Goal: Information Seeking & Learning: Learn about a topic

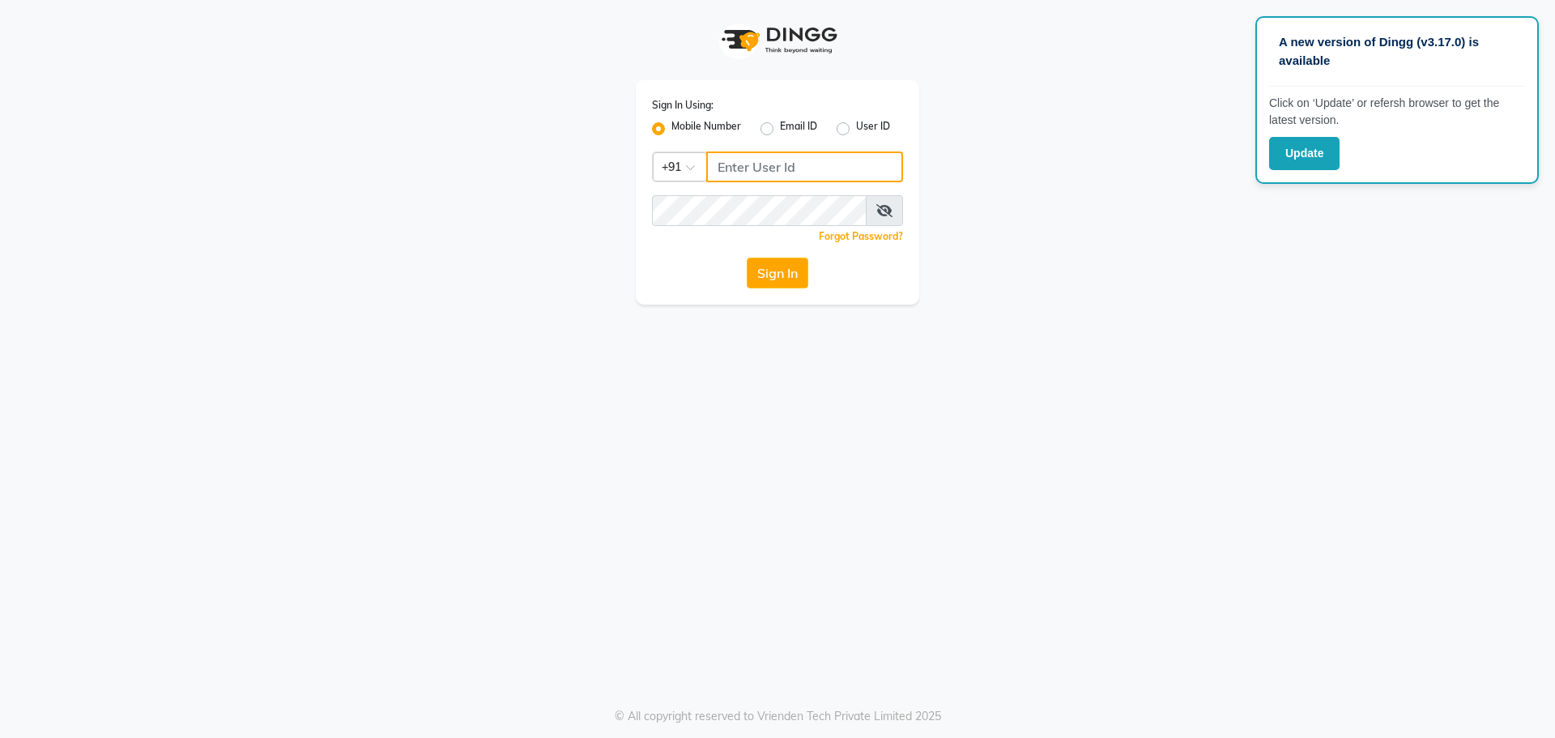
click at [829, 169] on input "Username" at bounding box center [804, 166] width 197 height 31
paste input "9823657766"
type input "9823657766"
drag, startPoint x: 725, startPoint y: 227, endPoint x: 1053, endPoint y: 316, distance: 340.6
click at [1053, 316] on div "A new version of Dingg (v3.17.0) is available Click on ‘Update’ or refersh brow…" at bounding box center [777, 369] width 1555 height 738
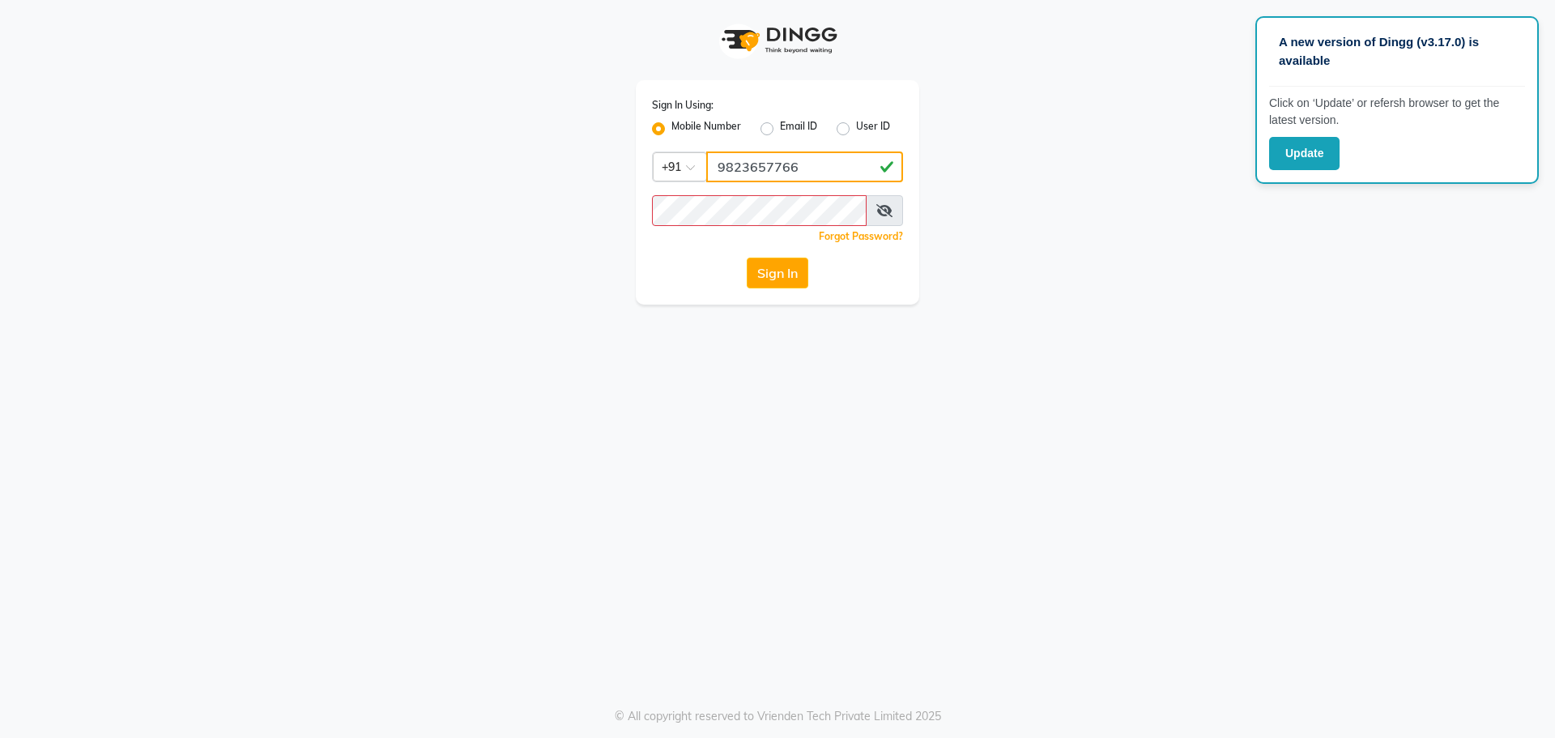
drag, startPoint x: 802, startPoint y: 168, endPoint x: 709, endPoint y: 167, distance: 92.3
click at [709, 167] on input "9823657766" at bounding box center [804, 166] width 197 height 31
drag, startPoint x: 742, startPoint y: 228, endPoint x: 950, endPoint y: 334, distance: 233.2
click at [993, 357] on div "A new version of Dingg (v3.17.0) is available Click on ‘Update’ or refersh brow…" at bounding box center [777, 369] width 1555 height 738
click at [878, 215] on icon at bounding box center [884, 210] width 16 height 13
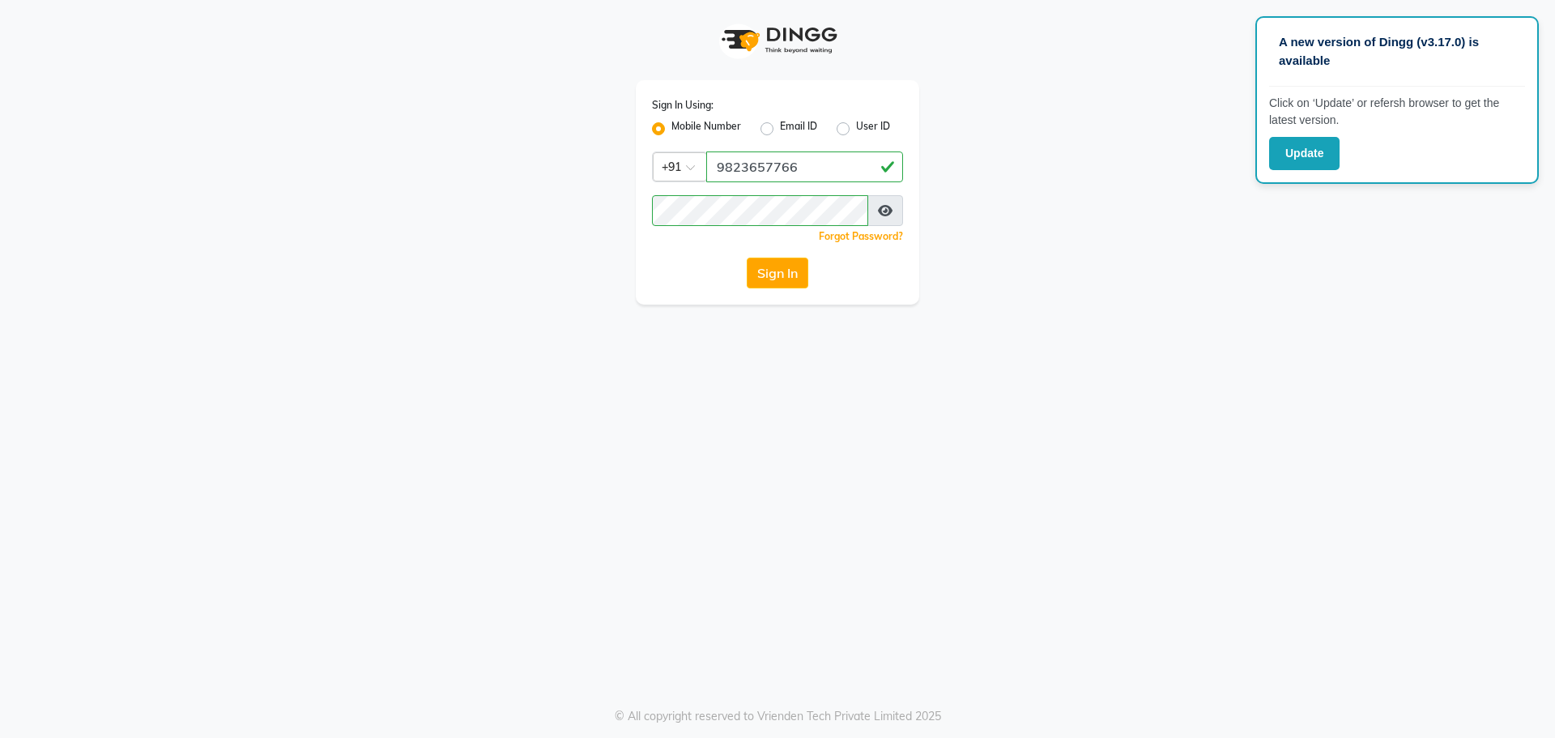
click at [878, 215] on icon at bounding box center [885, 210] width 15 height 13
click at [776, 278] on button "Sign In" at bounding box center [778, 272] width 62 height 31
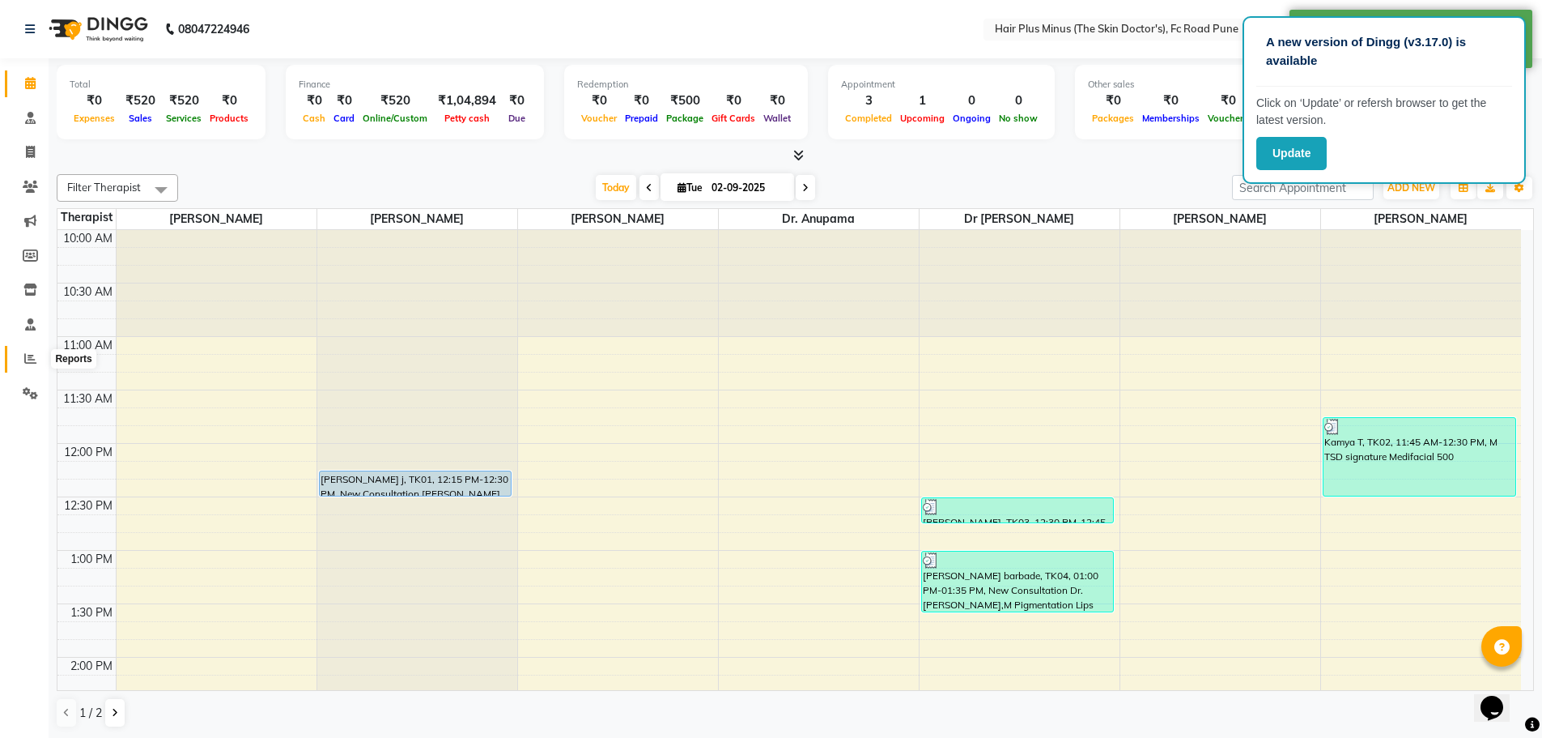
click at [28, 362] on icon at bounding box center [30, 358] width 12 height 12
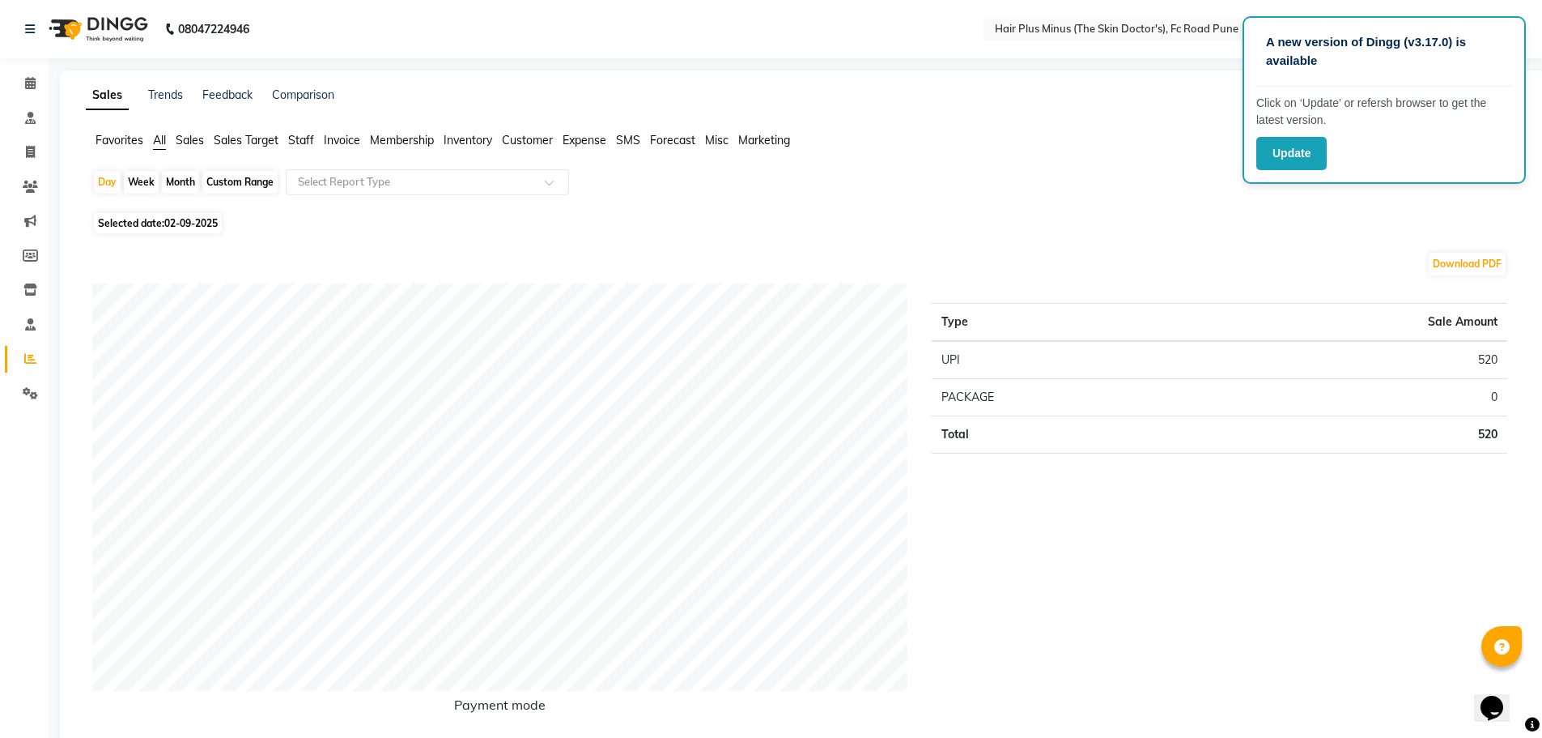
click at [198, 141] on span "Sales" at bounding box center [190, 140] width 28 height 15
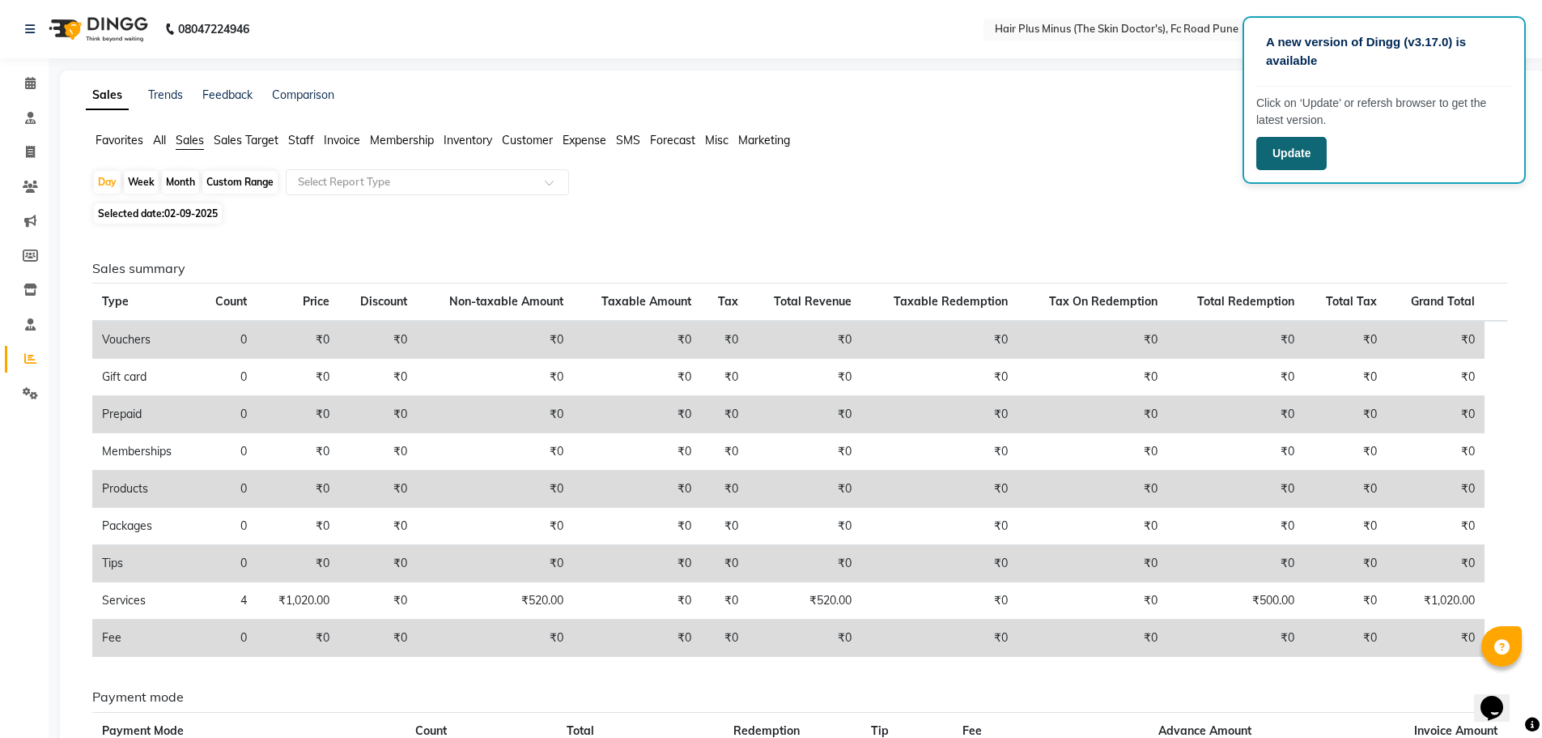
click at [1289, 154] on button "Update" at bounding box center [1292, 153] width 70 height 33
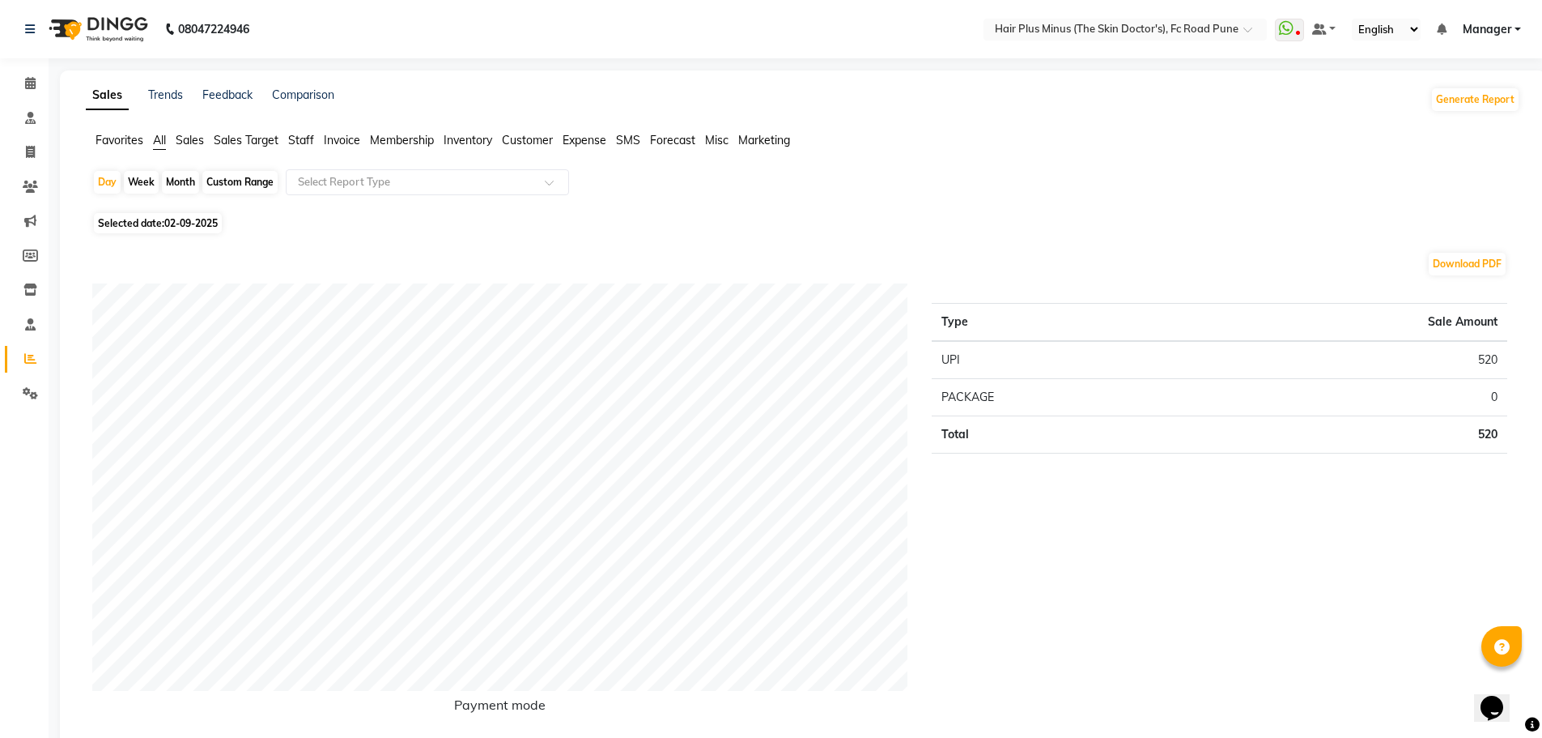
click at [1518, 35] on link "Manager" at bounding box center [1492, 29] width 58 height 17
click at [1441, 113] on link "Sign out" at bounding box center [1438, 111] width 148 height 25
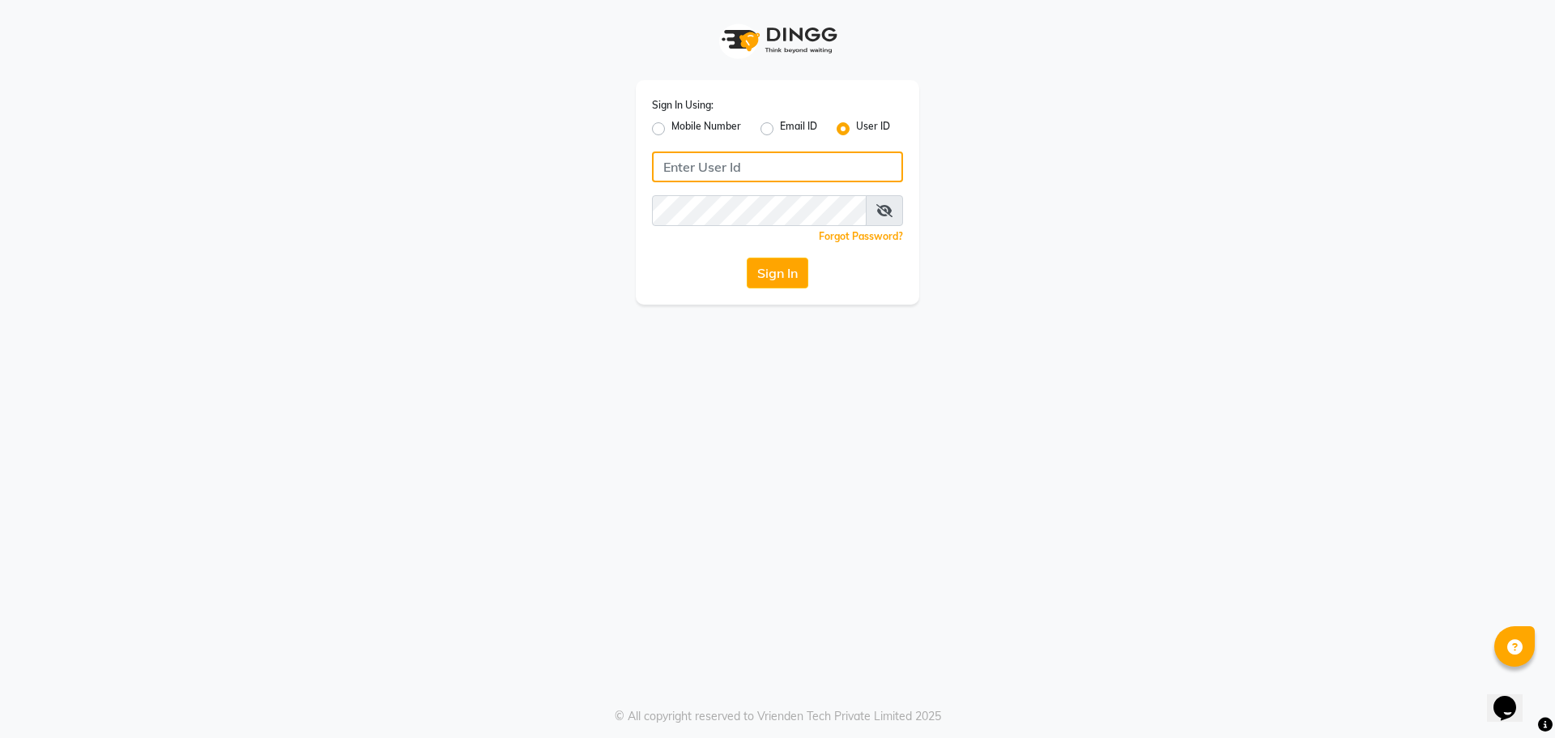
click at [770, 168] on input "Username" at bounding box center [777, 166] width 251 height 31
paste input "9823657766"
type input "9823657766"
click at [882, 213] on icon at bounding box center [884, 210] width 16 height 13
click at [882, 213] on icon at bounding box center [885, 210] width 15 height 13
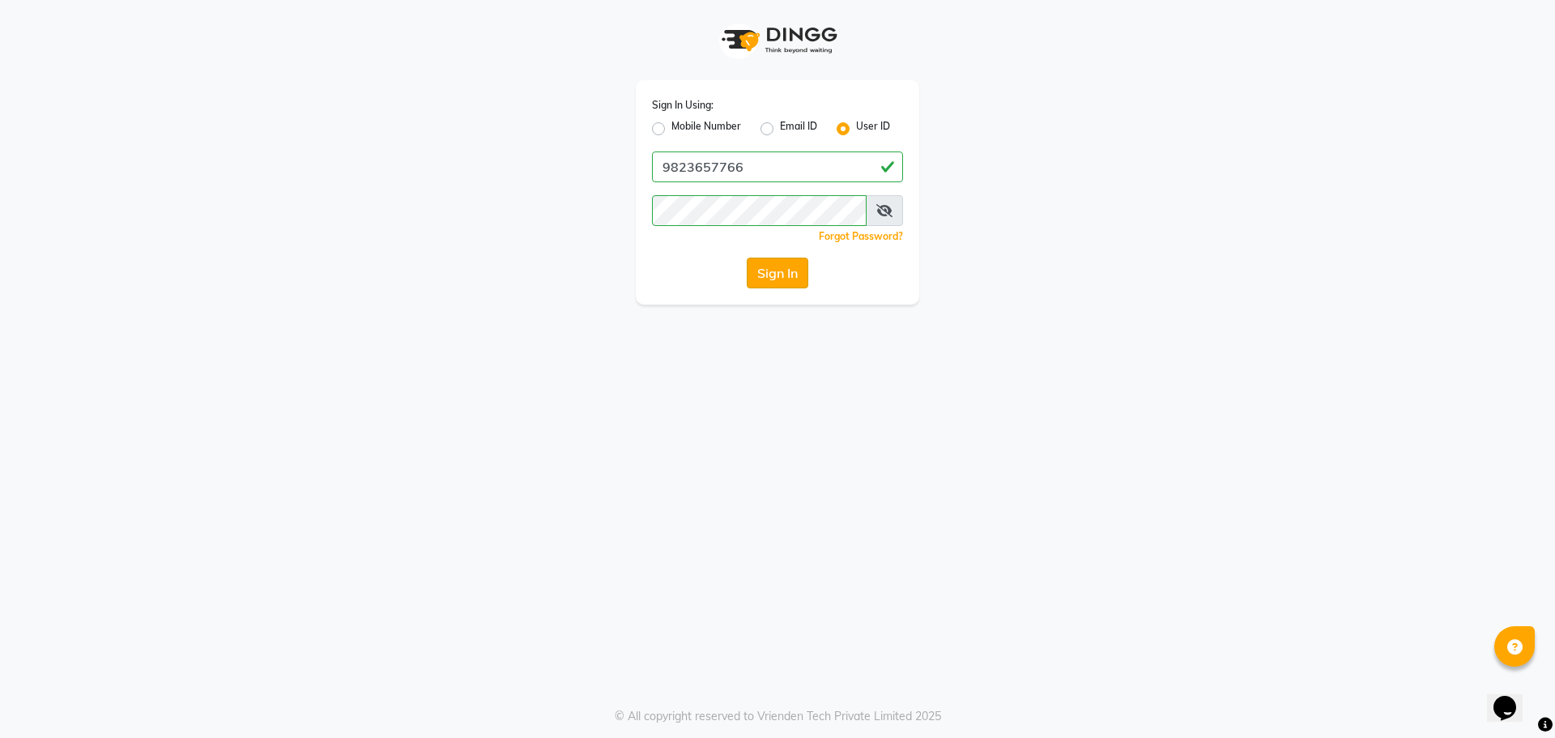
click at [783, 274] on button "Sign In" at bounding box center [778, 272] width 62 height 31
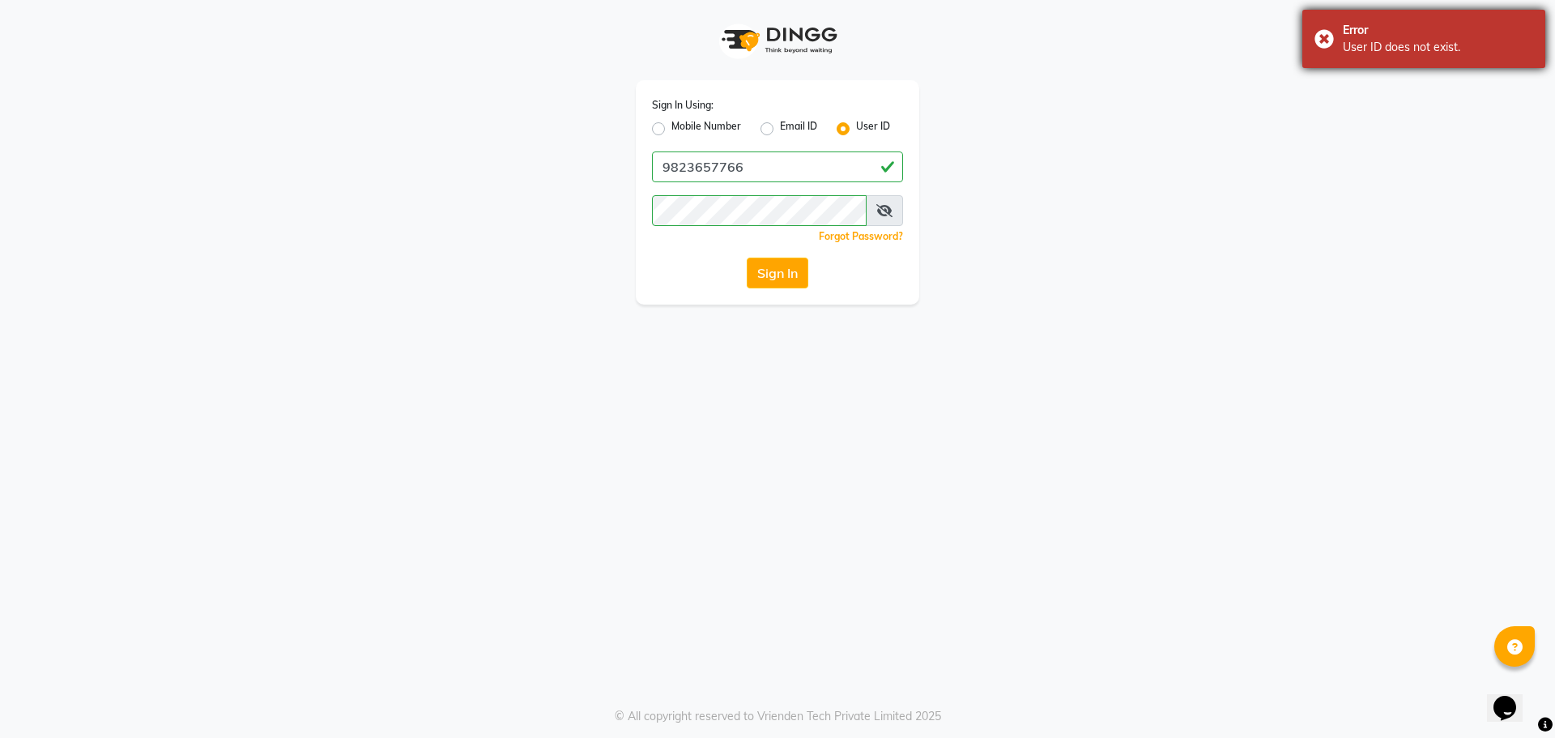
click at [1397, 49] on div "User ID does not exist." at bounding box center [1437, 47] width 190 height 17
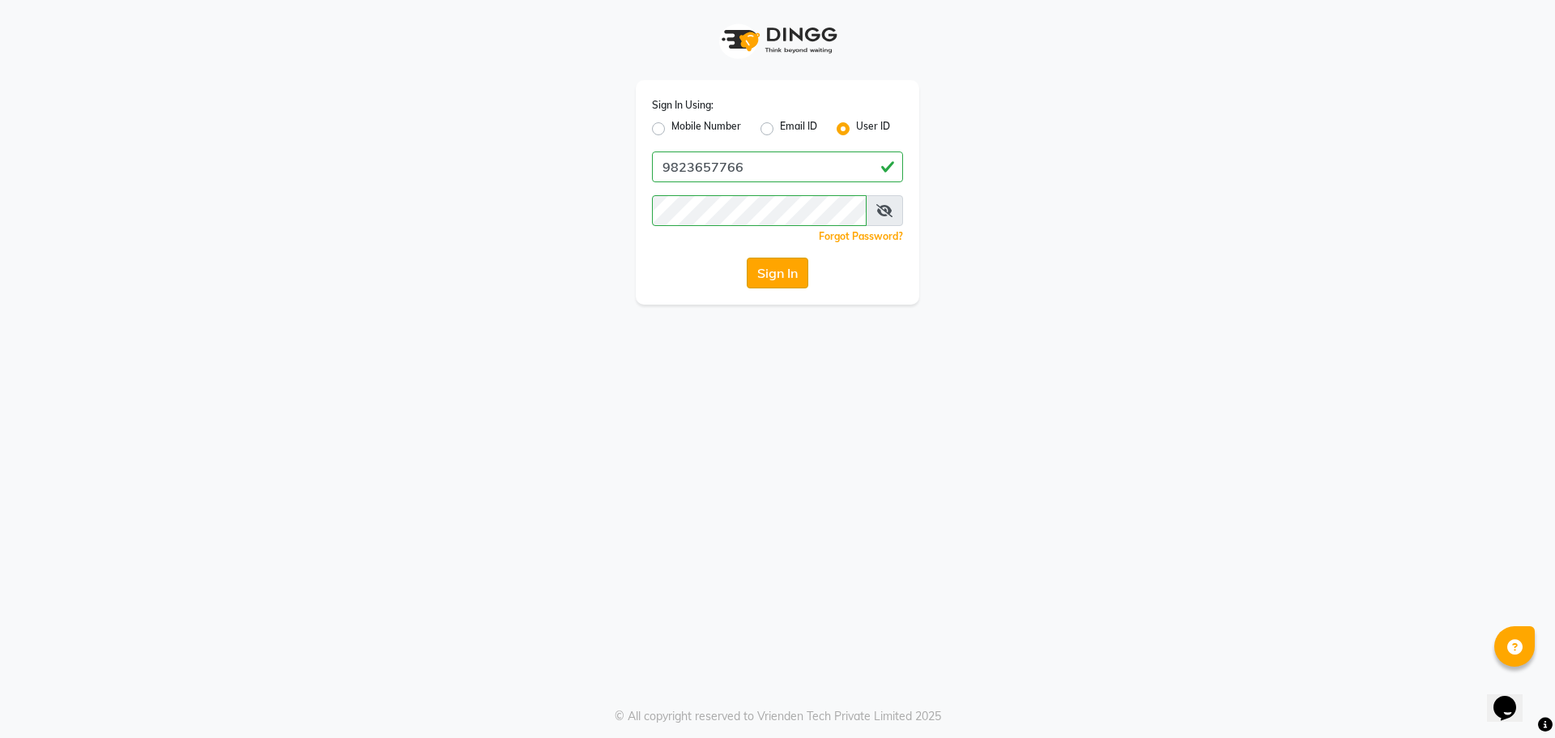
click at [782, 271] on button "Sign In" at bounding box center [778, 272] width 62 height 31
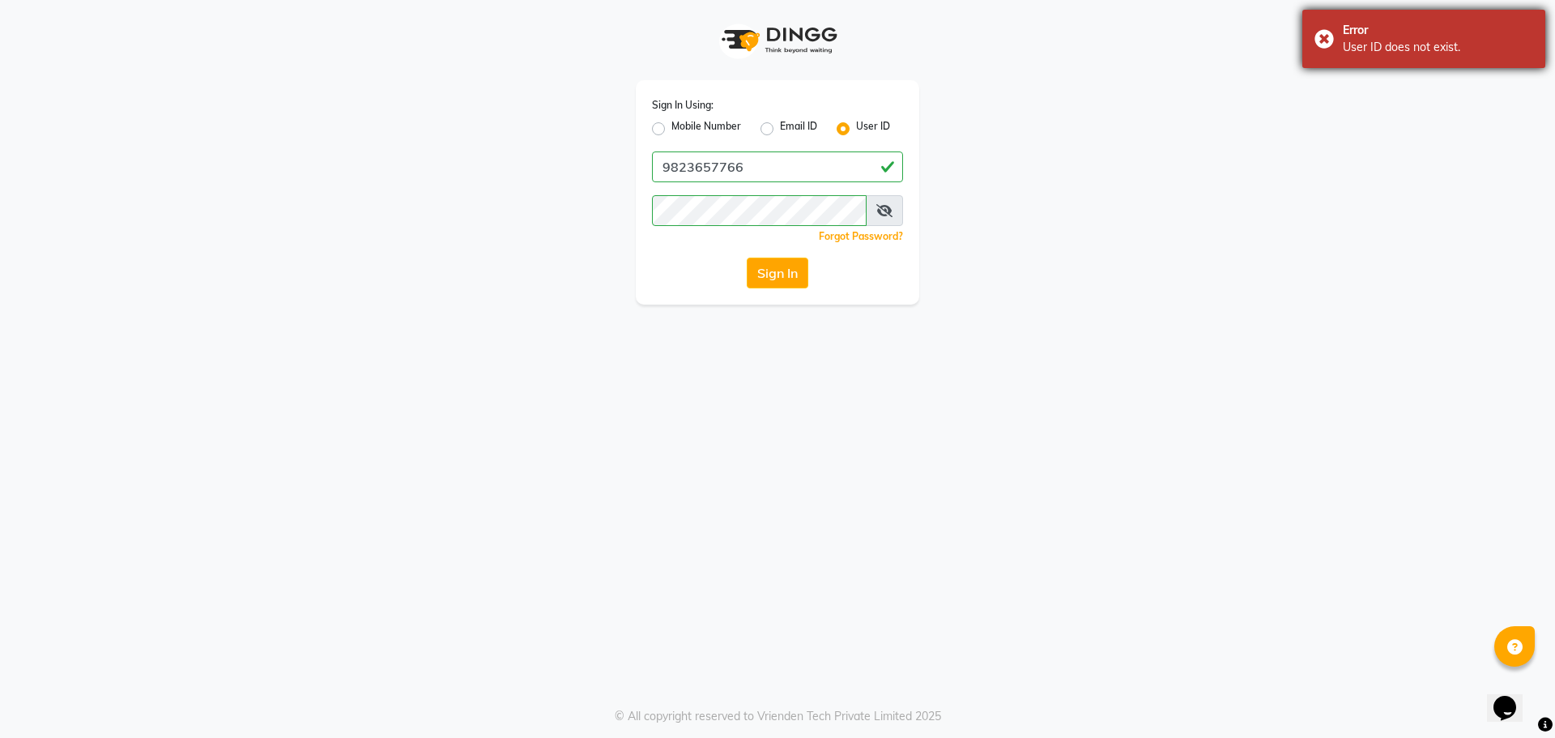
click at [1372, 45] on div "User ID does not exist." at bounding box center [1437, 47] width 190 height 17
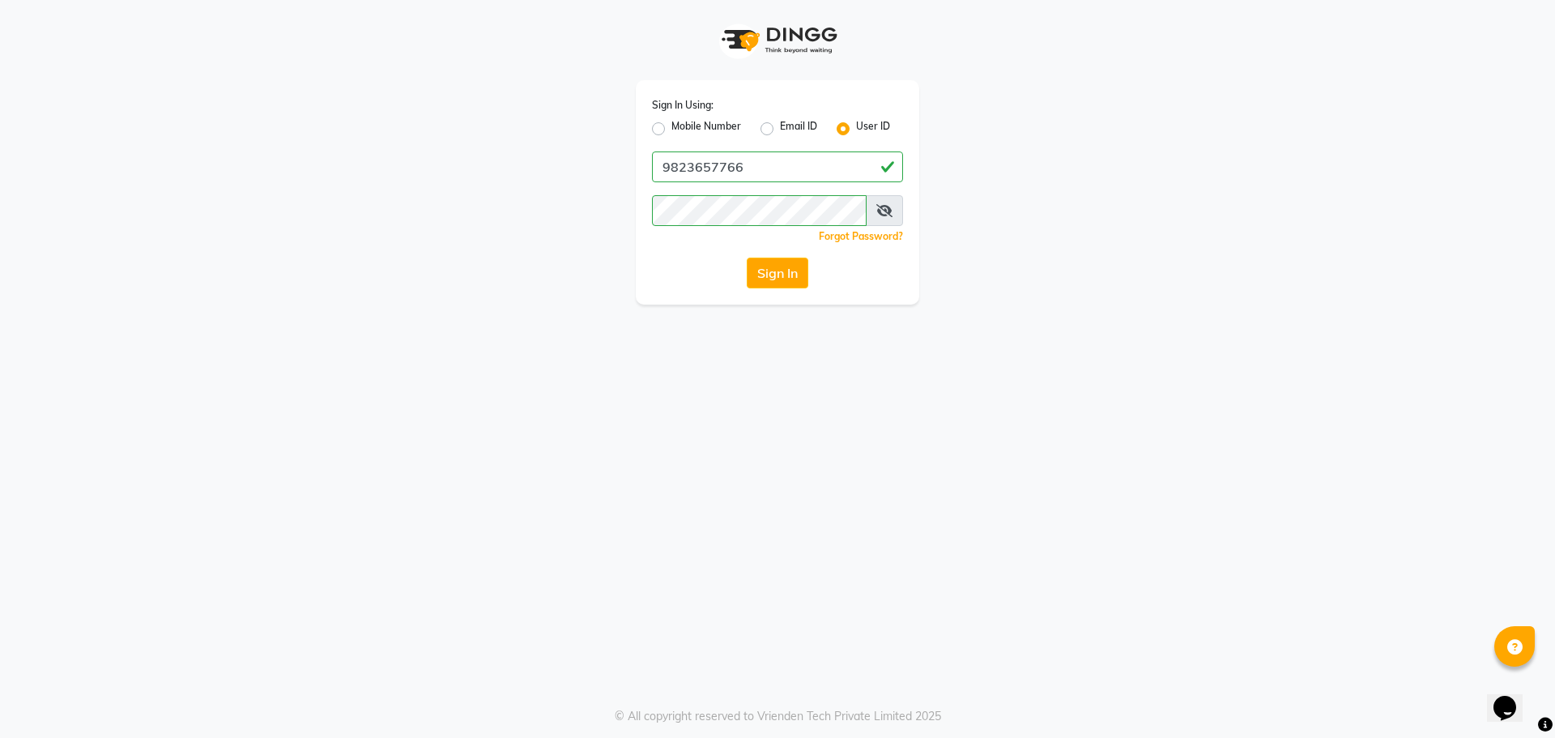
click at [671, 126] on label "Mobile Number" at bounding box center [706, 128] width 70 height 19
click at [671, 126] on input "Mobile Number" at bounding box center [676, 124] width 11 height 11
radio input "true"
radio input "false"
click at [778, 172] on input "Username" at bounding box center [804, 166] width 197 height 31
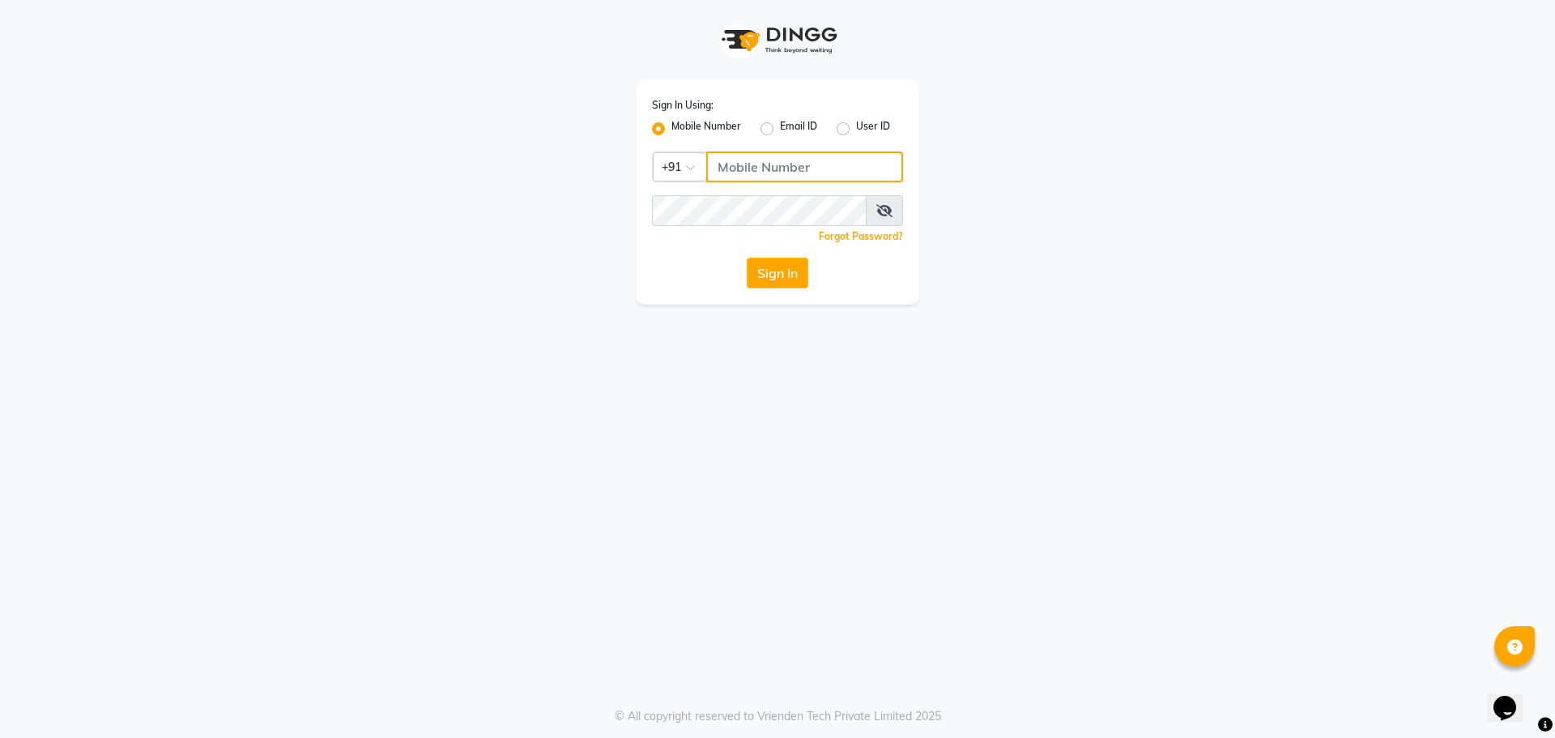
paste input "9823657766"
type input "9823657766"
click at [772, 274] on button "Sign In" at bounding box center [778, 272] width 62 height 31
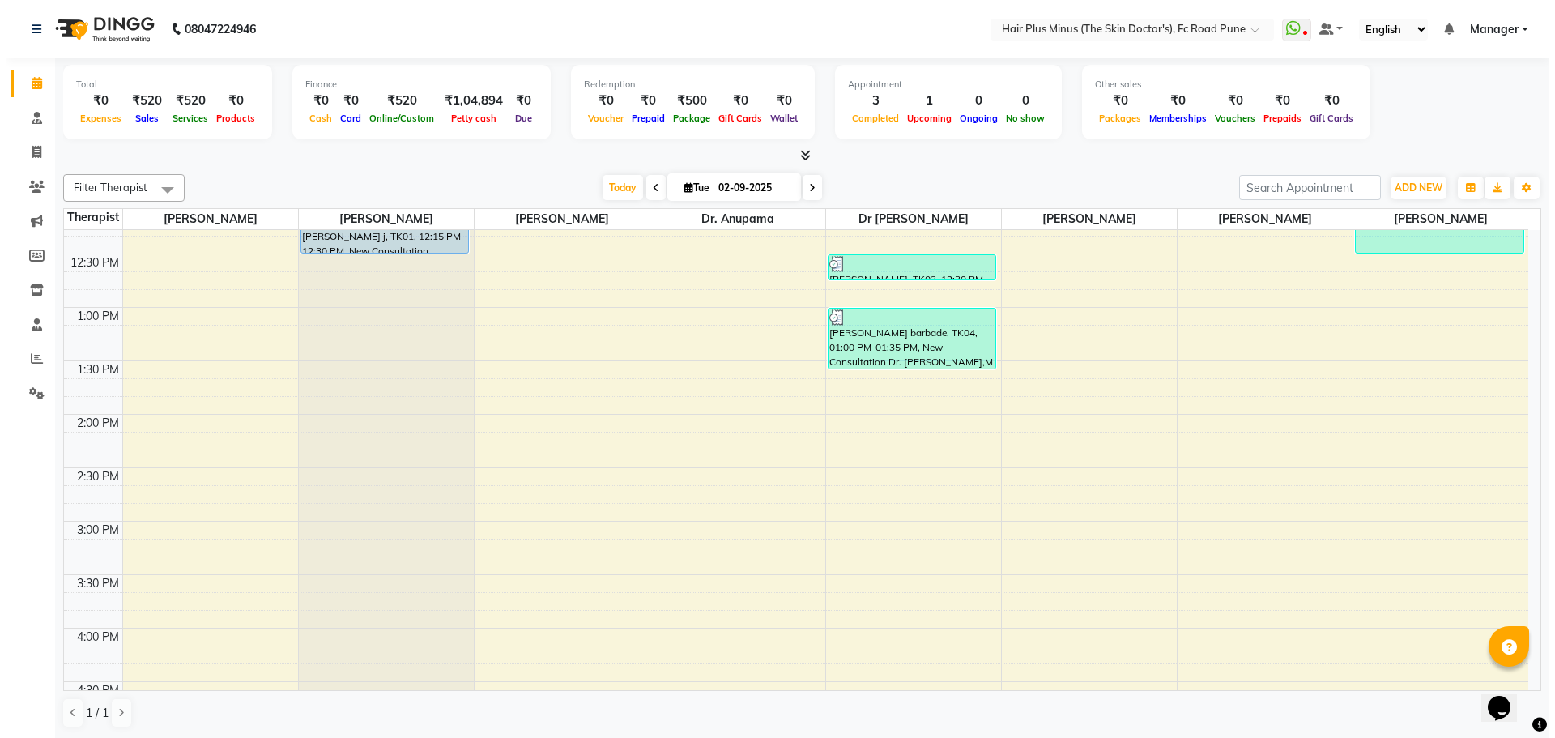
scroll to position [81, 0]
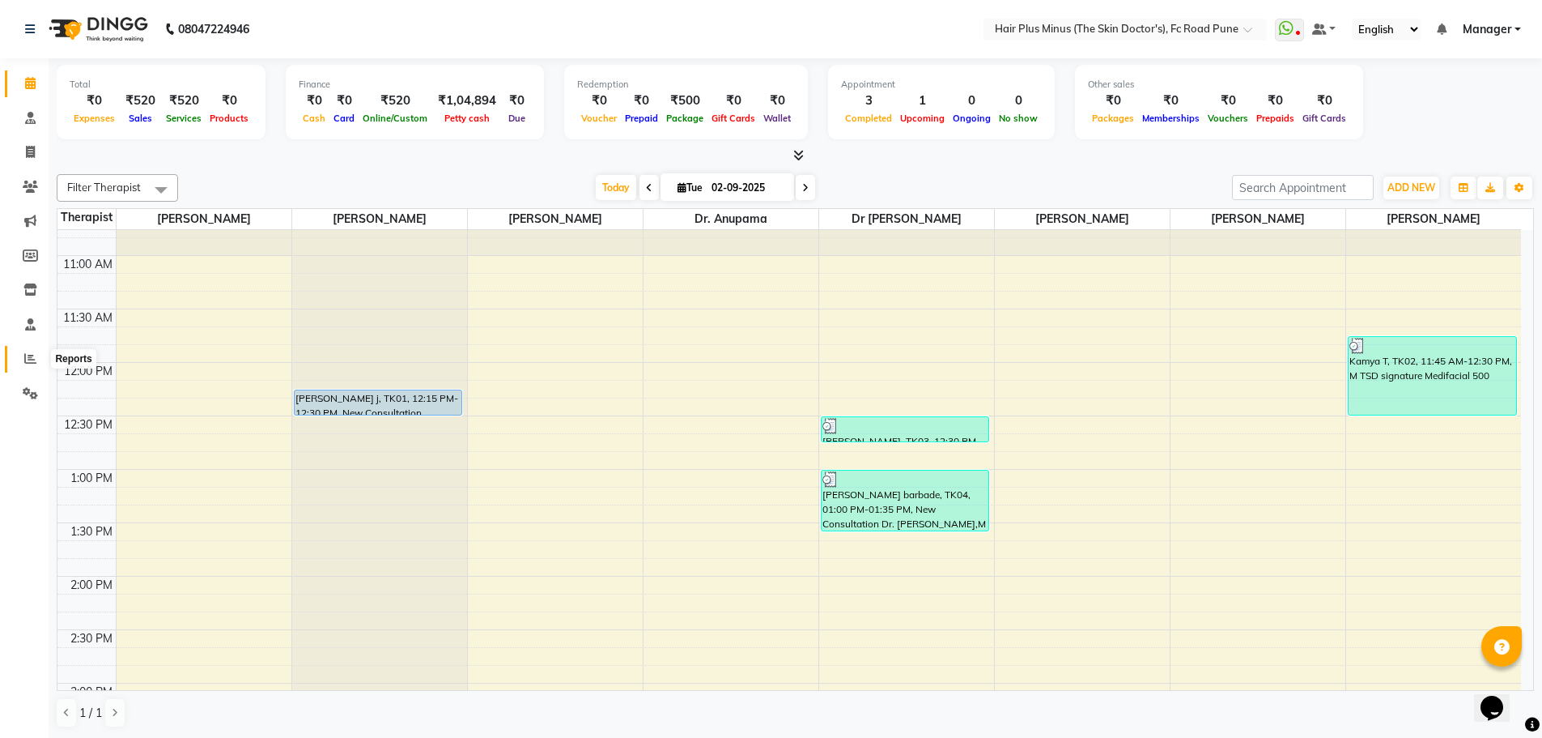
click at [27, 358] on icon at bounding box center [30, 358] width 12 height 12
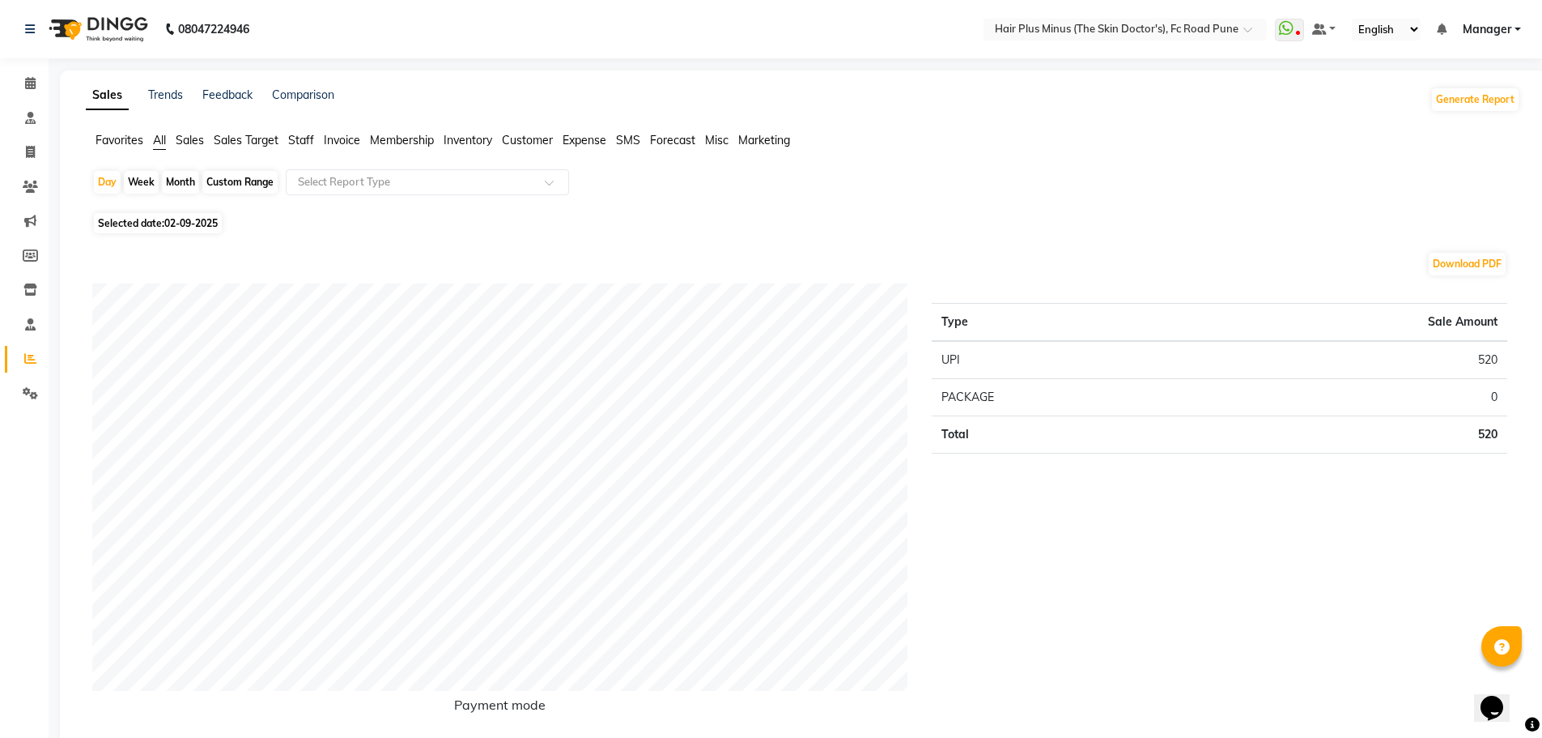
click at [347, 138] on span "Invoice" at bounding box center [342, 140] width 36 height 15
click at [189, 138] on span "Sales" at bounding box center [190, 140] width 28 height 15
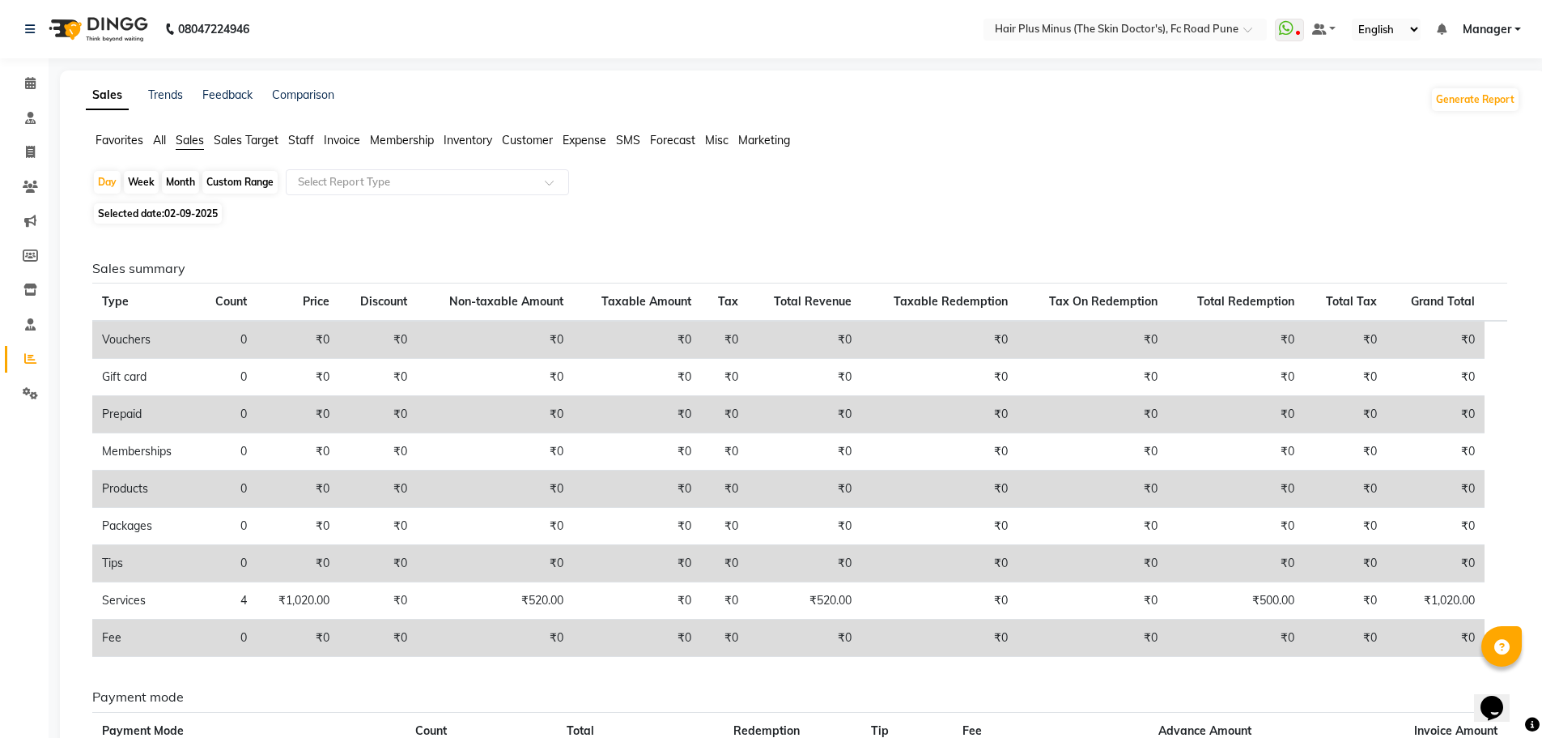
click at [383, 140] on span "Membership" at bounding box center [402, 140] width 64 height 15
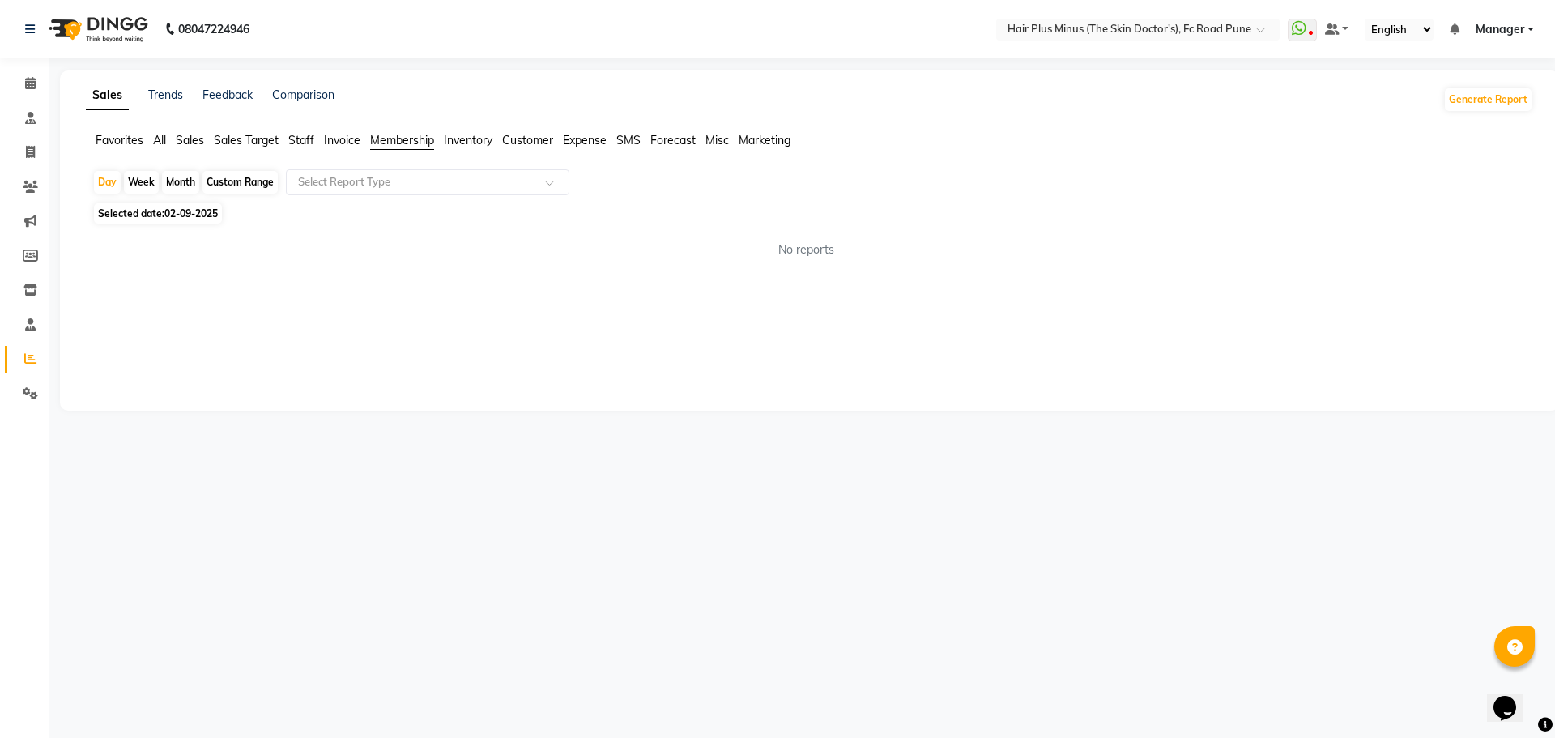
click at [483, 147] on span "Inventory" at bounding box center [468, 140] width 49 height 15
click at [513, 138] on span "Customer" at bounding box center [527, 140] width 51 height 15
click at [584, 140] on span "Expense" at bounding box center [585, 140] width 44 height 15
click at [627, 135] on span "SMS" at bounding box center [628, 140] width 24 height 15
drag, startPoint x: 658, startPoint y: 137, endPoint x: 674, endPoint y: 138, distance: 15.5
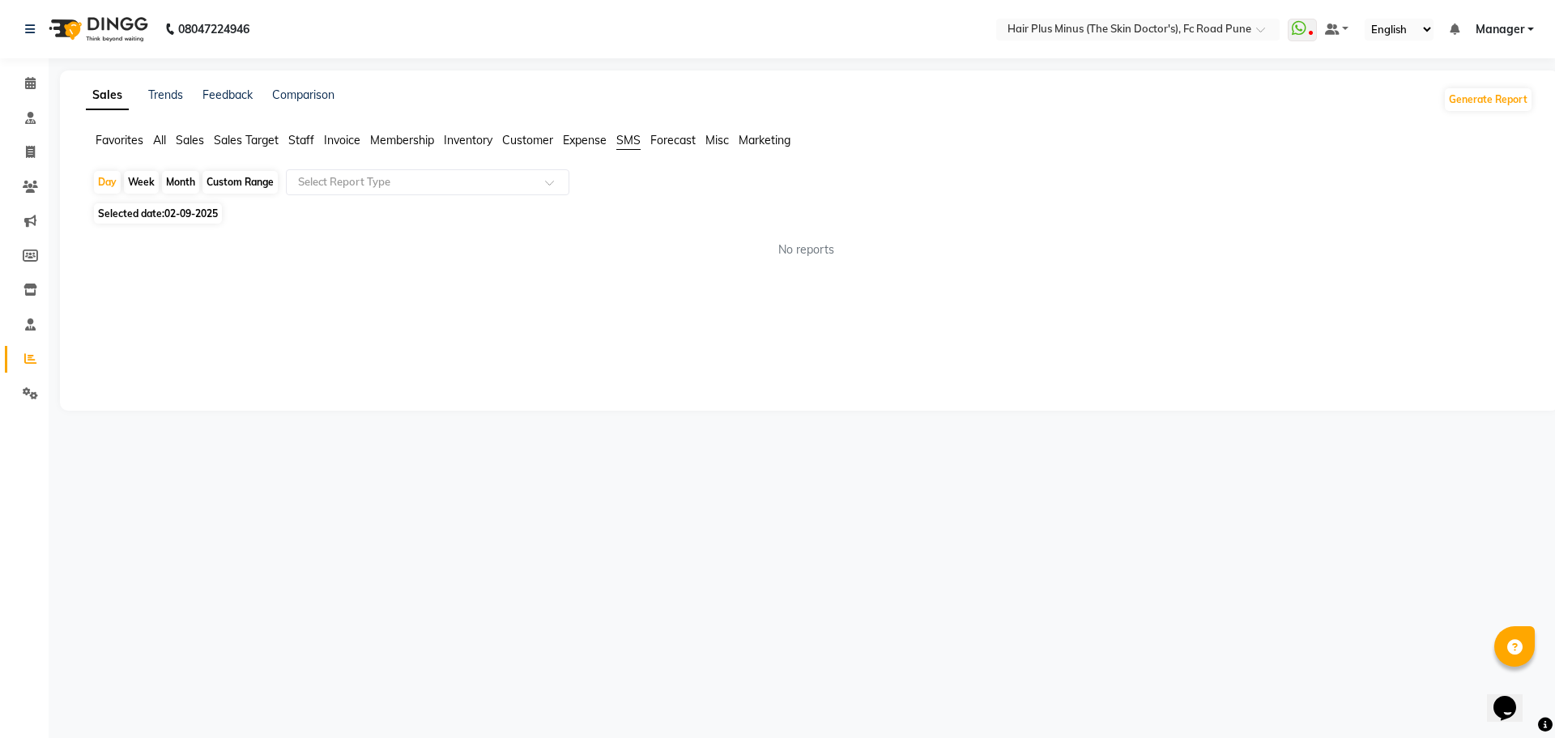
click at [660, 137] on span "Forecast" at bounding box center [672, 140] width 45 height 15
click at [753, 137] on span "Marketing" at bounding box center [764, 140] width 52 height 15
click at [709, 135] on span "Misc" at bounding box center [716, 140] width 23 height 15
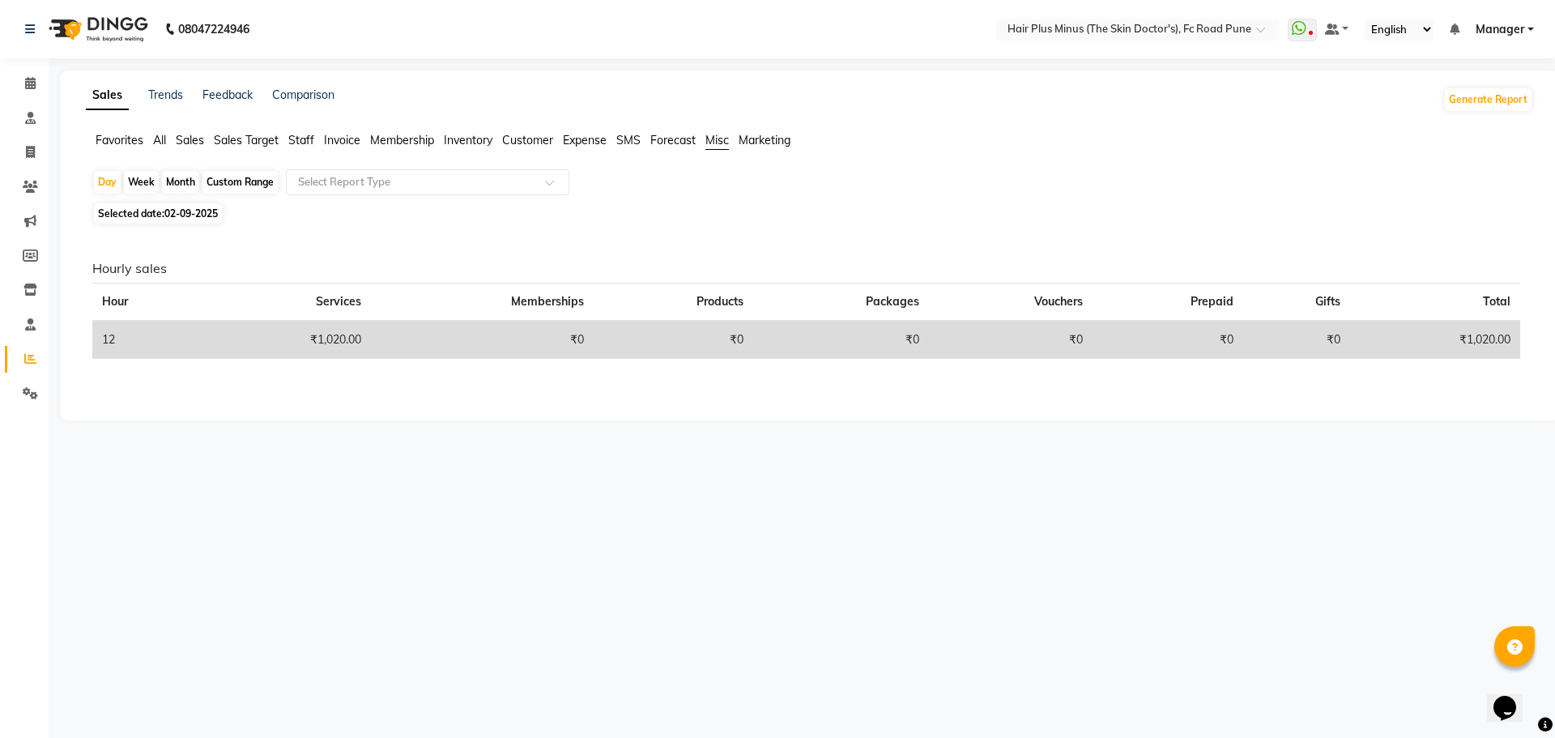
click at [476, 133] on span "Inventory" at bounding box center [468, 140] width 49 height 15
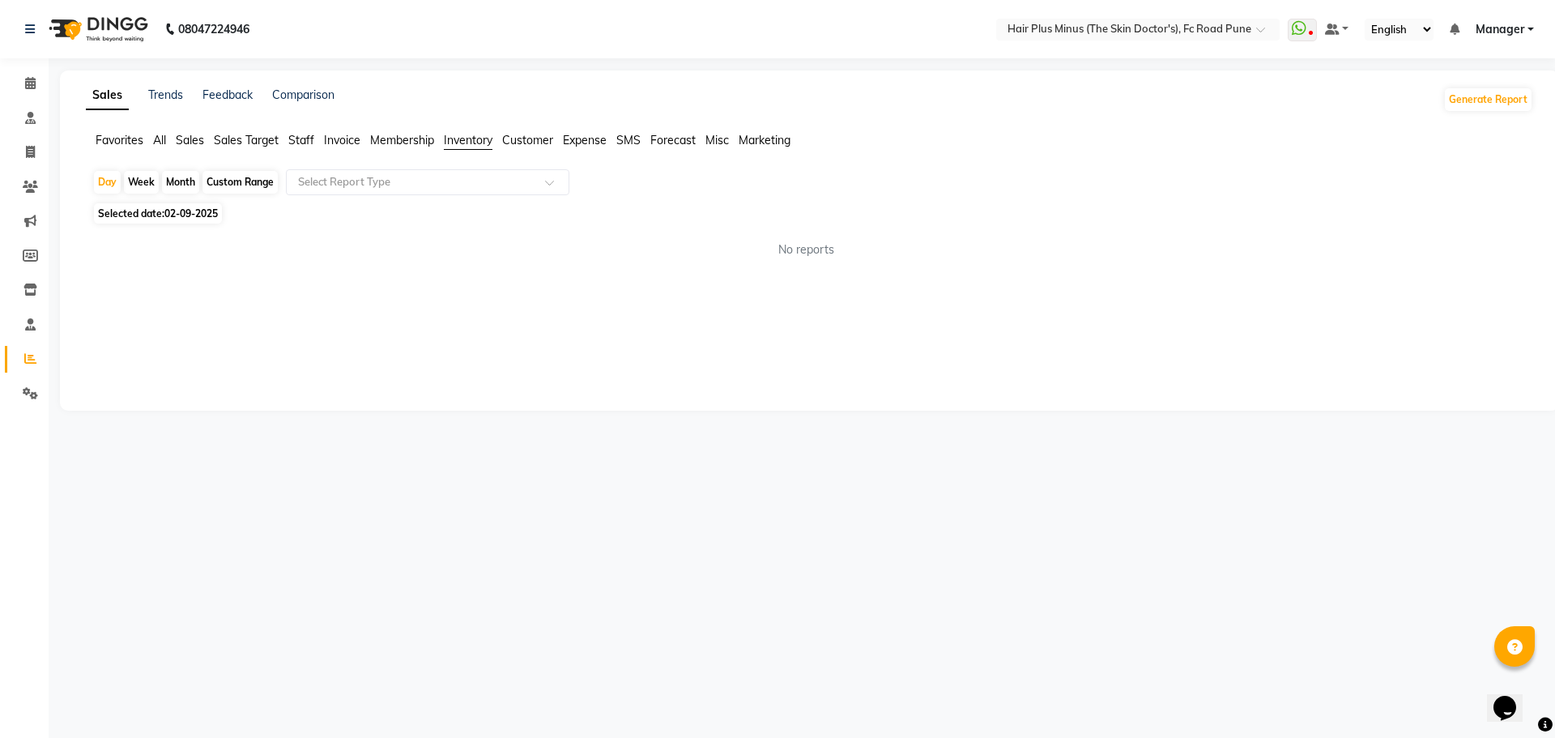
click at [104, 141] on span "Favorites" at bounding box center [120, 140] width 48 height 15
click at [182, 87] on link "Trends" at bounding box center [165, 94] width 35 height 15
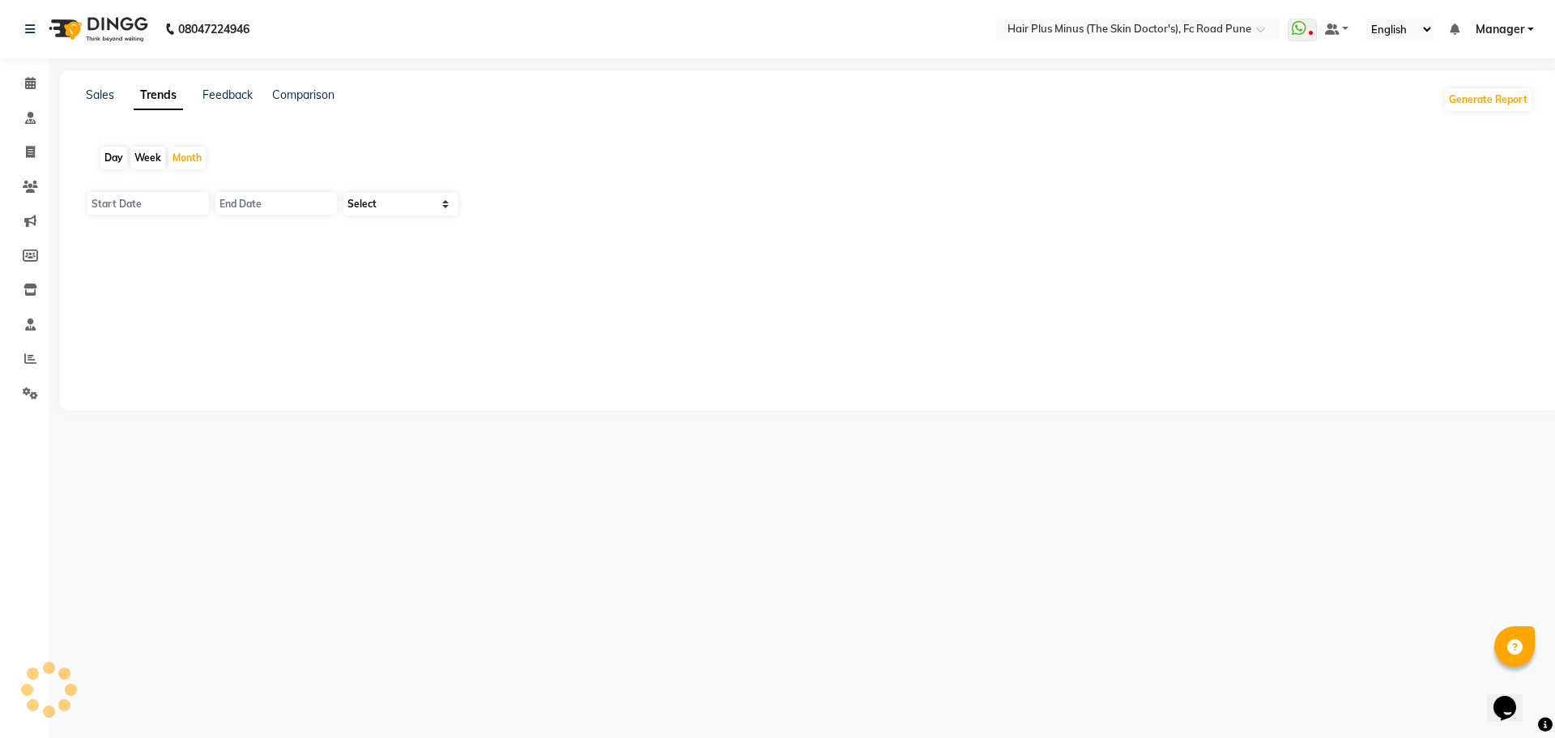
type input "01-09-2025"
type input "30-09-2025"
select select "by_client"
click at [235, 96] on link "Feedback" at bounding box center [227, 94] width 50 height 15
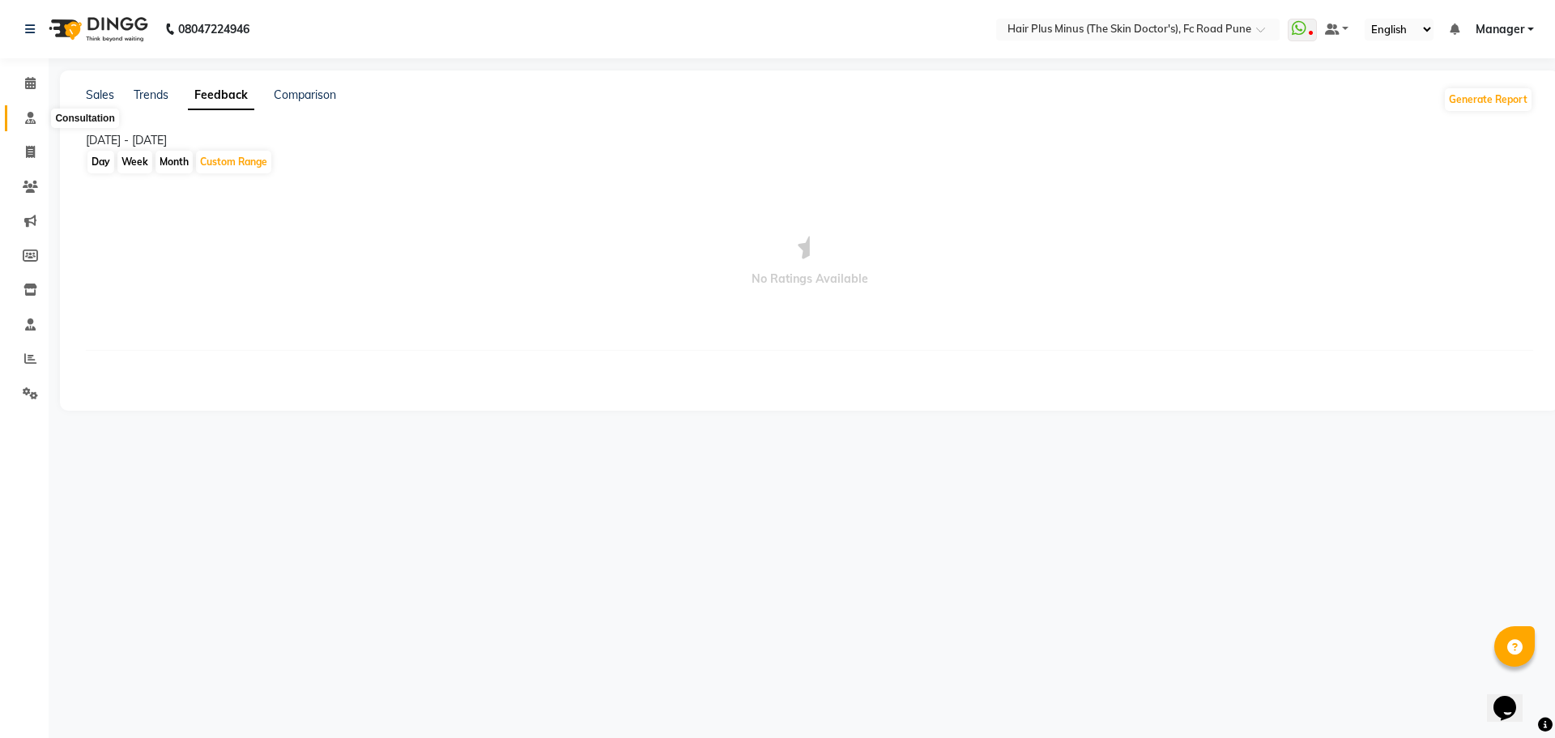
click at [32, 113] on icon at bounding box center [30, 118] width 11 height 12
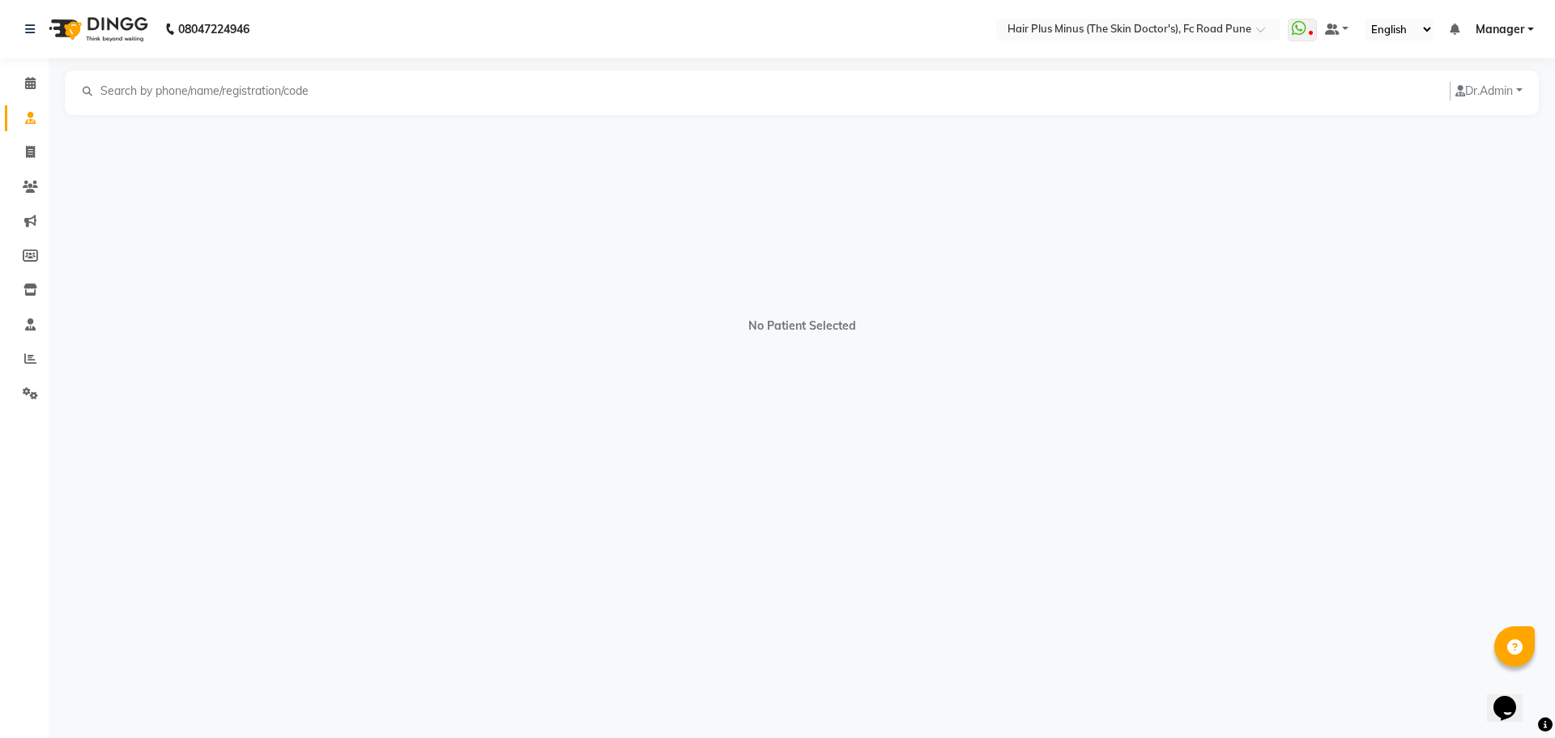
click at [196, 415] on div "No Patient Selected" at bounding box center [802, 317] width 1474 height 405
